Goal: Task Accomplishment & Management: Use online tool/utility

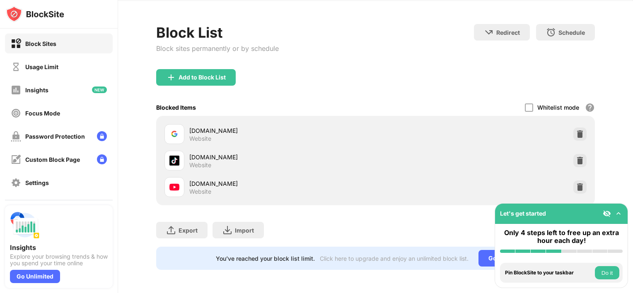
scroll to position [33, 0]
click at [576, 159] on img at bounding box center [580, 161] width 8 height 8
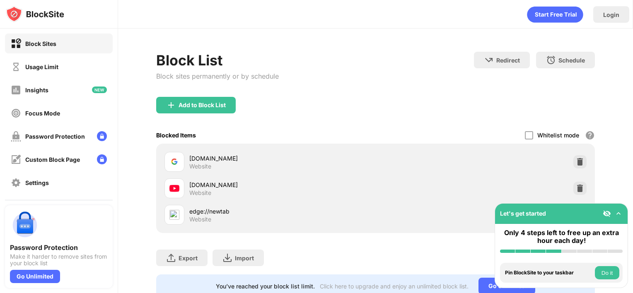
scroll to position [33, 0]
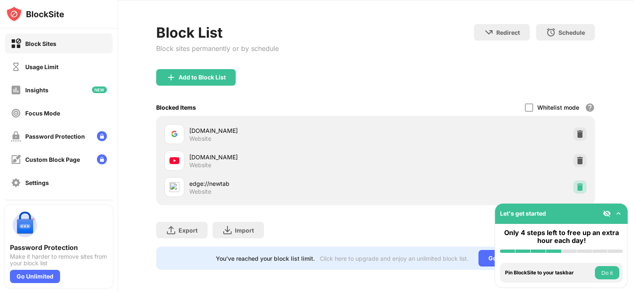
click at [576, 183] on img at bounding box center [580, 187] width 8 height 8
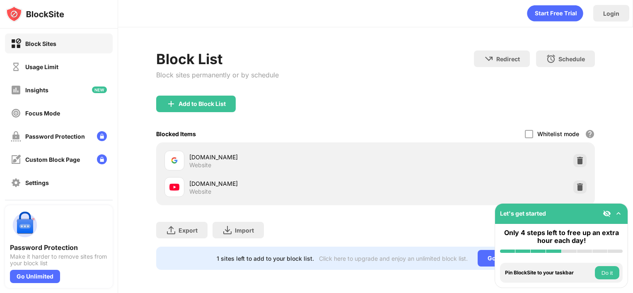
scroll to position [7, 0]
click at [212, 101] on div "Add to Block List" at bounding box center [201, 104] width 47 height 7
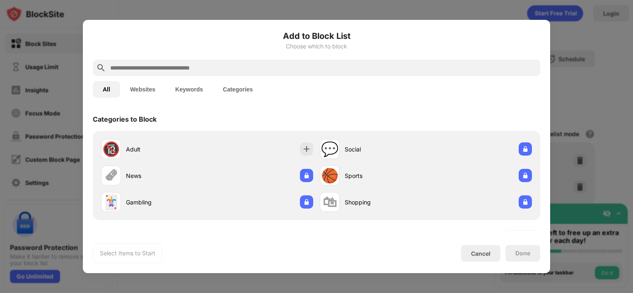
click at [177, 63] on input "text" at bounding box center [322, 68] width 427 height 10
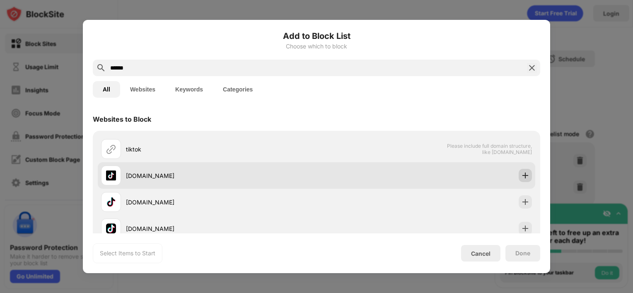
type input "******"
click at [521, 178] on img at bounding box center [525, 175] width 8 height 8
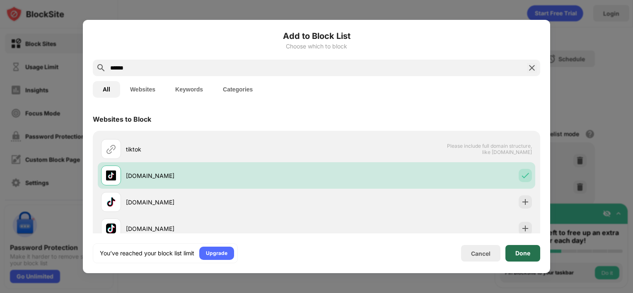
click at [523, 253] on div "Done" at bounding box center [522, 253] width 15 height 7
